Goal: Find specific page/section: Find specific page/section

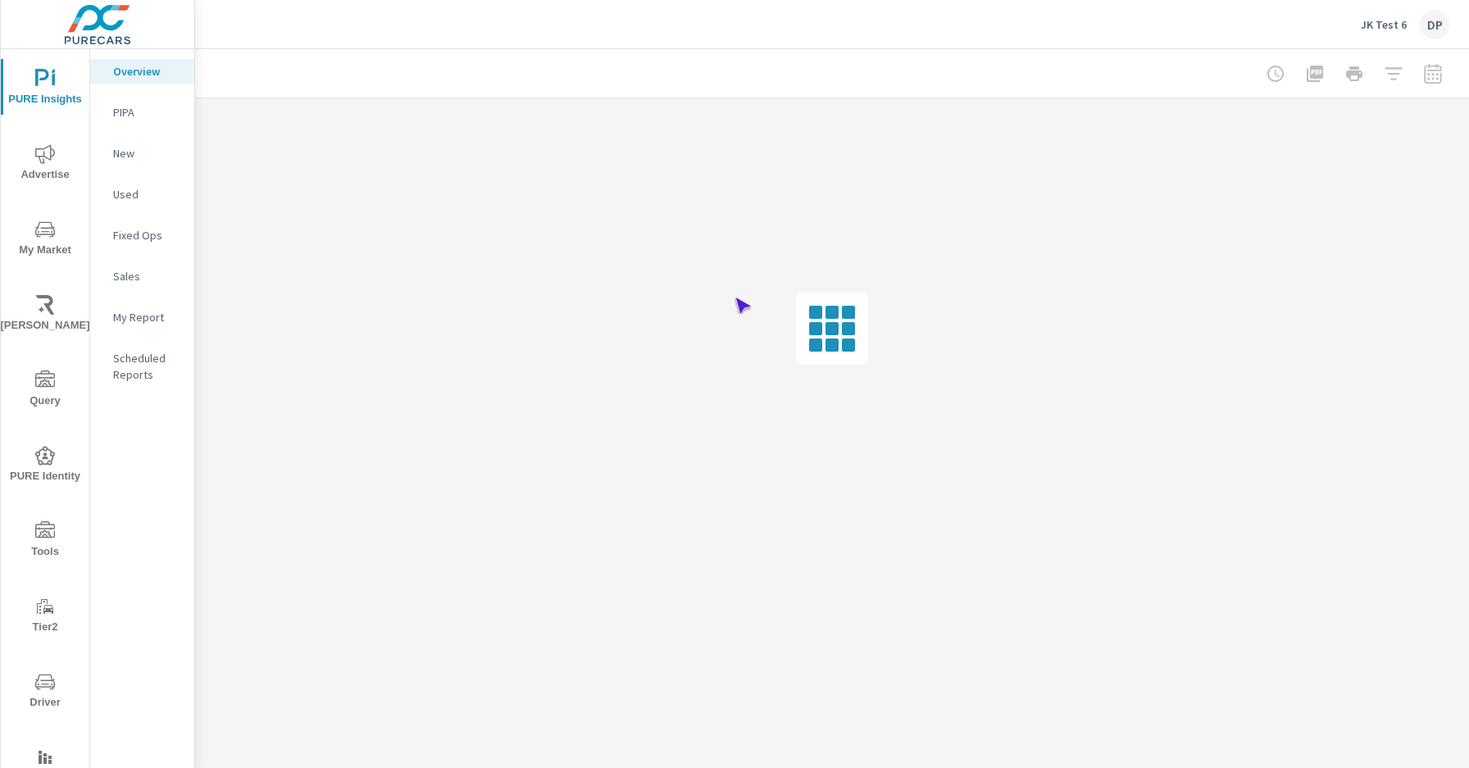
click at [42, 692] on span "Driver" at bounding box center [45, 692] width 79 height 40
